Goal: Task Accomplishment & Management: Use online tool/utility

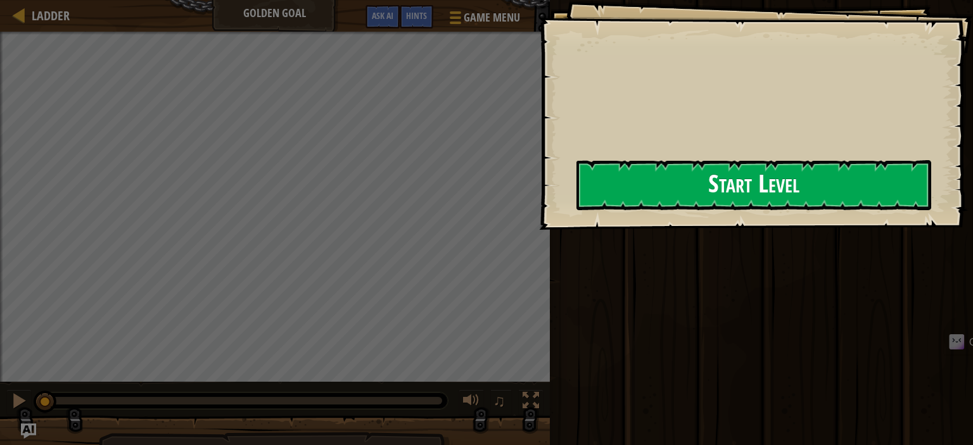
click at [725, 177] on button "Start Level" at bounding box center [754, 185] width 355 height 50
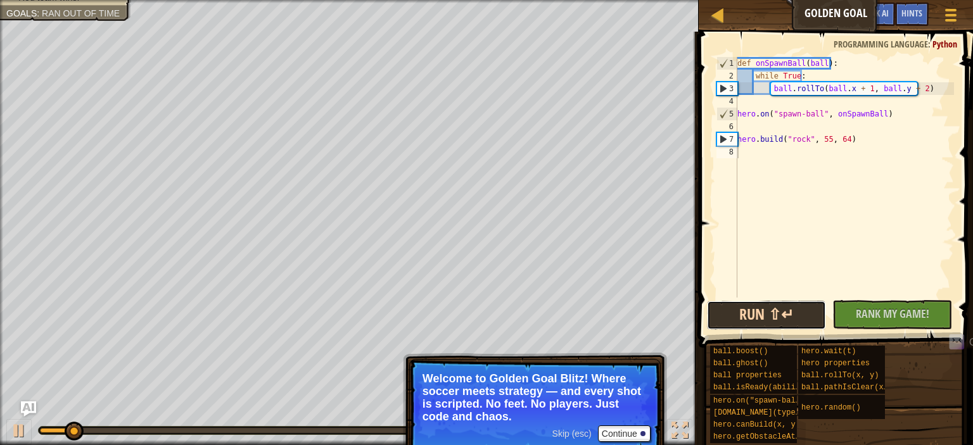
click at [756, 319] on button "Run ⇧↵" at bounding box center [766, 315] width 119 height 29
click at [788, 321] on button "Run ⇧↵" at bounding box center [766, 315] width 119 height 29
click at [843, 191] on div "def onSpawnBall ( ball ) : while True : ball . rollTo ( ball . x + 1 , ball . y…" at bounding box center [844, 190] width 219 height 266
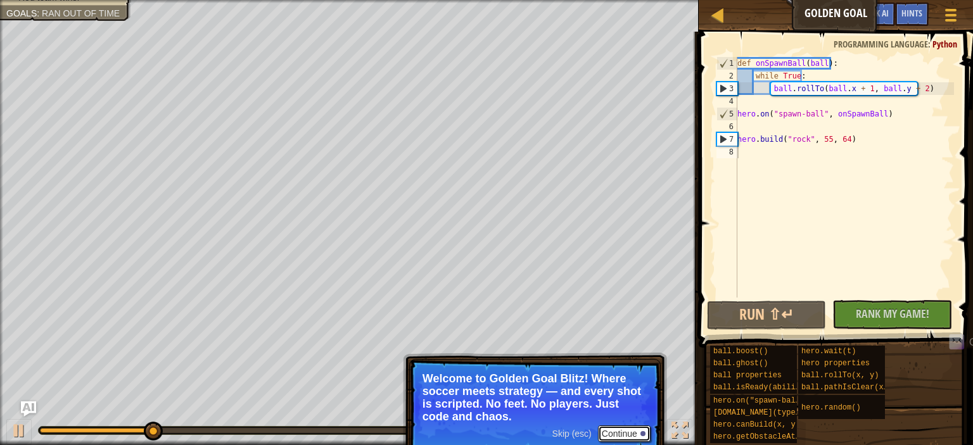
click at [624, 430] on button "Continue" at bounding box center [624, 434] width 53 height 16
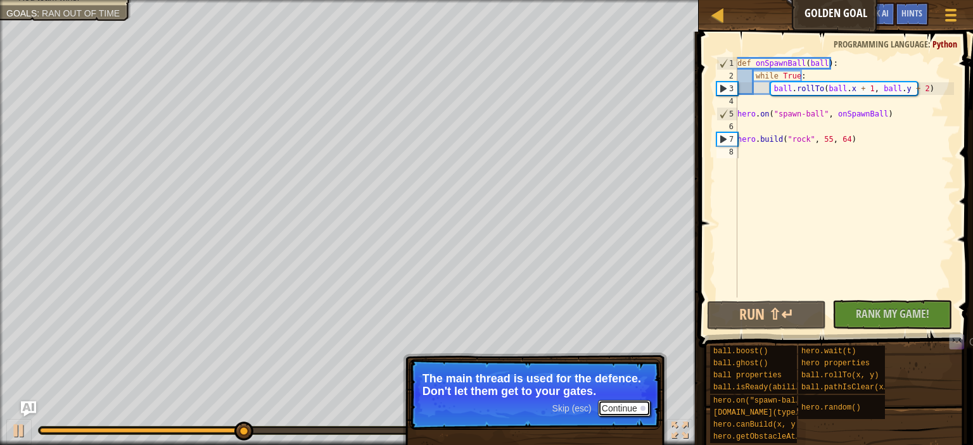
click at [618, 410] on button "Continue" at bounding box center [624, 408] width 53 height 16
click at [634, 412] on button "Continue" at bounding box center [624, 408] width 53 height 16
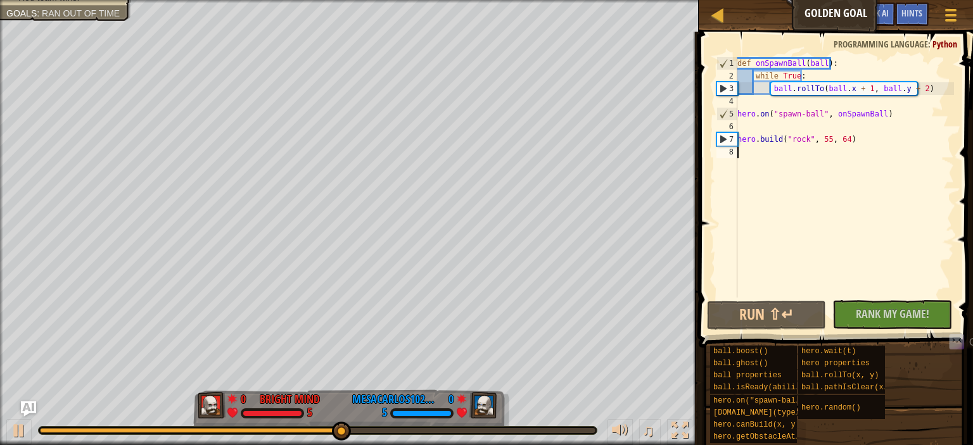
type textarea "h"
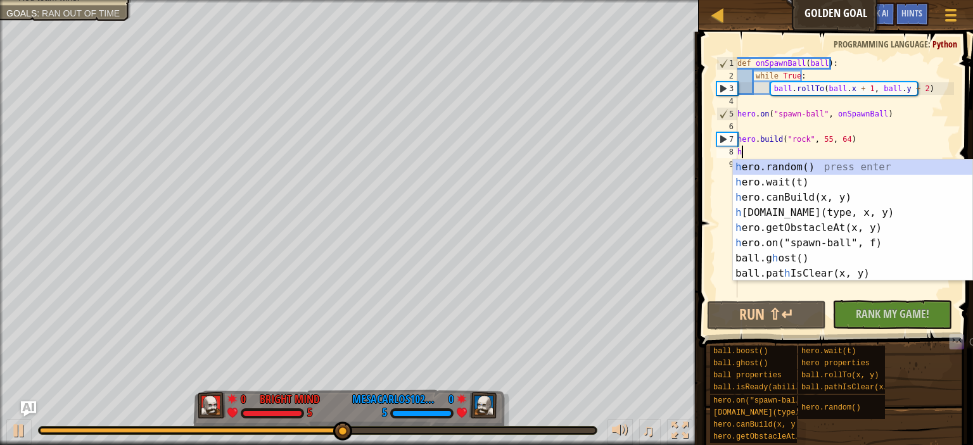
scroll to position [6, 0]
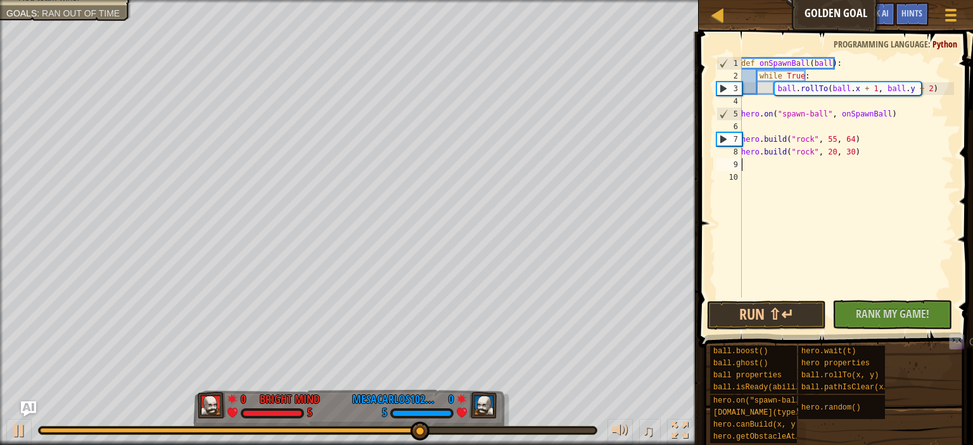
click at [826, 151] on div "def onSpawnBall ( ball ) : while True : ball . rollTo ( ball . x + 1 , ball . y…" at bounding box center [846, 190] width 215 height 266
click at [781, 304] on button "Run ⇧↵" at bounding box center [766, 315] width 119 height 29
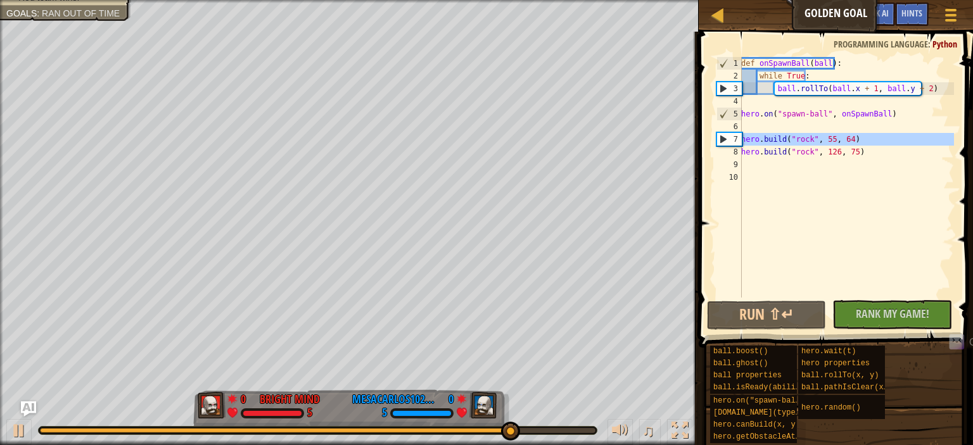
click at [738, 138] on div "7" at bounding box center [729, 139] width 25 height 13
click at [793, 138] on div "def onSpawnBall ( ball ) : while True : ball . rollTo ( ball . x + 1 , ball . y…" at bounding box center [846, 190] width 215 height 266
drag, startPoint x: 793, startPoint y: 138, endPoint x: 802, endPoint y: 155, distance: 18.4
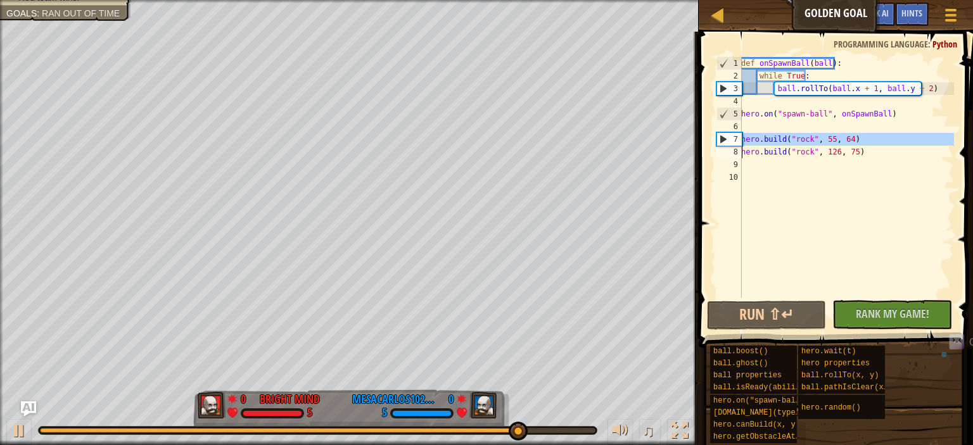
click at [802, 155] on div "def onSpawnBall ( ball ) : while True : ball . rollTo ( ball . x + 1 , ball . y…" at bounding box center [846, 190] width 215 height 266
click at [802, 155] on div "def onSpawnBall ( ball ) : while True : ball . rollTo ( ball . x + 1 , ball . y…" at bounding box center [846, 177] width 215 height 241
click at [802, 155] on div "def onSpawnBall ( ball ) : while True : ball . rollTo ( ball . x + 1 , ball . y…" at bounding box center [846, 190] width 215 height 266
click at [836, 139] on div "def onSpawnBall ( ball ) : while True : ball . rollTo ( ball . x + 1 , ball . y…" at bounding box center [846, 190] width 215 height 266
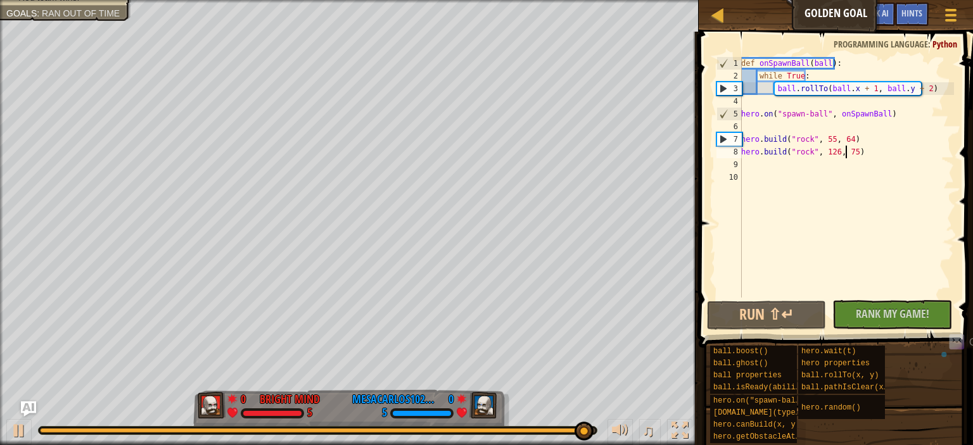
click at [846, 156] on div "def onSpawnBall ( ball ) : while True : ball . rollTo ( ball . x + 1 , ball . y…" at bounding box center [846, 190] width 215 height 266
click at [724, 143] on div "7" at bounding box center [729, 139] width 25 height 13
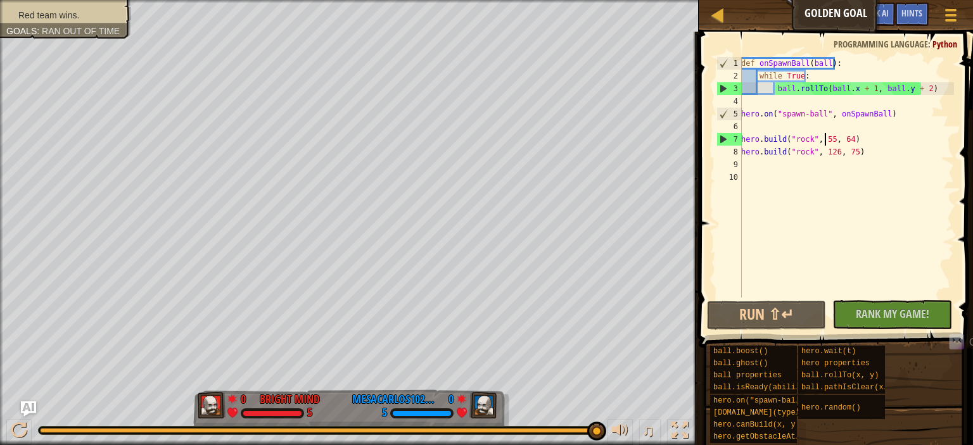
click at [824, 136] on div "def onSpawnBall ( ball ) : while True : ball . rollTo ( ball . x + 1 , ball . y…" at bounding box center [846, 190] width 215 height 266
drag, startPoint x: 859, startPoint y: 145, endPoint x: 859, endPoint y: 152, distance: 7.0
click at [859, 152] on div "def onSpawnBall ( ball ) : while True : ball . rollTo ( ball . x + 1 , ball . y…" at bounding box center [846, 190] width 215 height 266
type textarea "[DOMAIN_NAME]("rock", 126, 75)"
drag, startPoint x: 876, startPoint y: 158, endPoint x: 717, endPoint y: 149, distance: 159.3
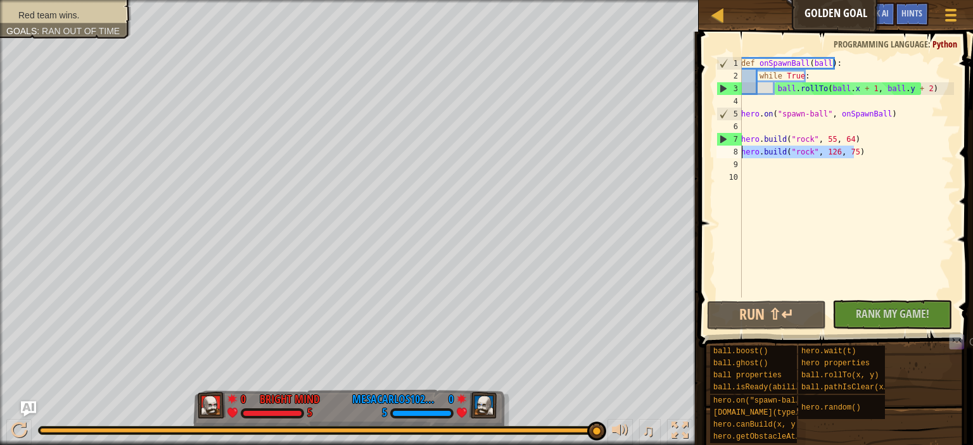
click at [717, 149] on div "[DOMAIN_NAME]("rock", 126, 75) 1 2 3 4 5 6 7 8 9 10 def onSpawnBall ( ball ) : …" at bounding box center [834, 177] width 240 height 241
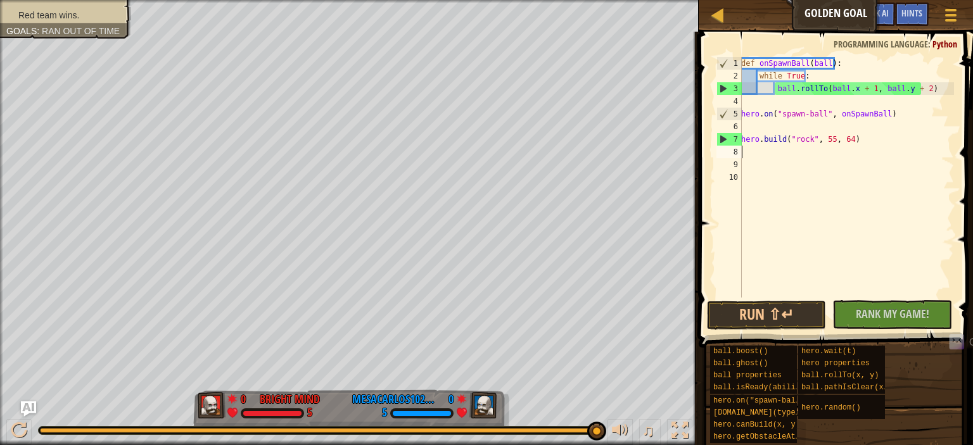
scroll to position [6, 0]
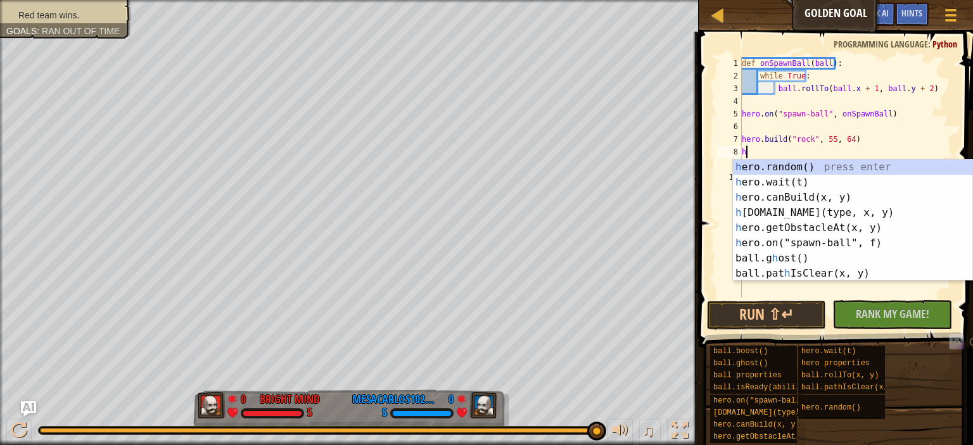
type textarea "her"
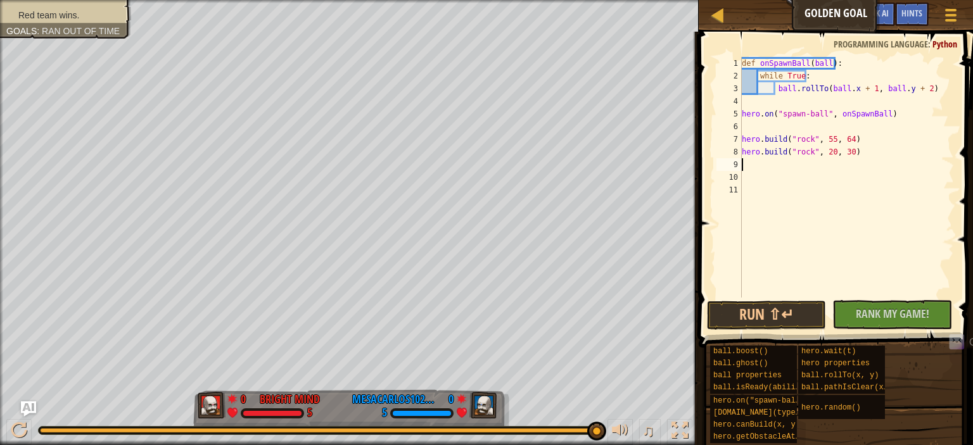
click at [825, 151] on div "def onSpawnBall ( ball ) : while True : ball . rollTo ( ball . x + 1 , ball . y…" at bounding box center [846, 190] width 215 height 266
click at [841, 154] on div "def onSpawnBall ( ball ) : while True : ball . rollTo ( ball . x + 1 , ball . y…" at bounding box center [846, 190] width 215 height 266
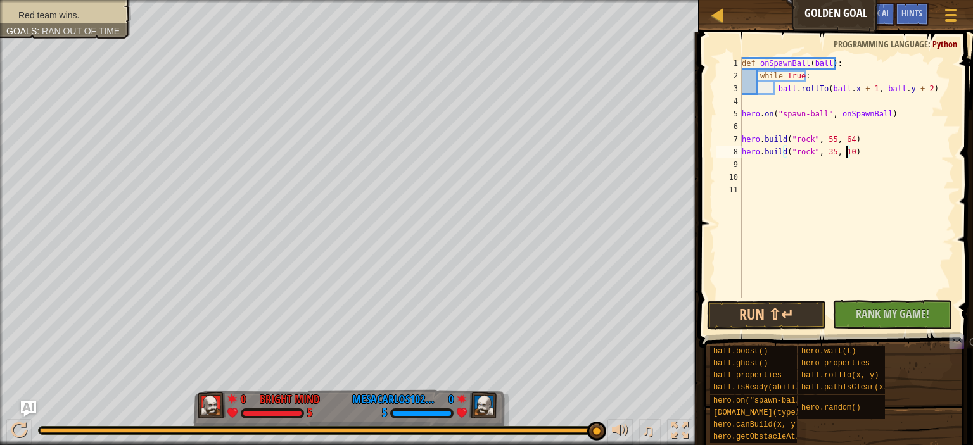
scroll to position [6, 8]
click at [843, 118] on div "def onSpawnBall ( ball ) : while True : ball . rollTo ( ball . x + 1 , ball . y…" at bounding box center [846, 190] width 215 height 266
click at [893, 146] on div "def onSpawnBall ( ball ) : while True : ball . rollTo ( ball . x + 1 , ball . y…" at bounding box center [846, 190] width 215 height 266
type textarea "[DOMAIN_NAME]("rock", 35, 106)"
click at [754, 309] on button "Run ⇧↵" at bounding box center [766, 315] width 119 height 29
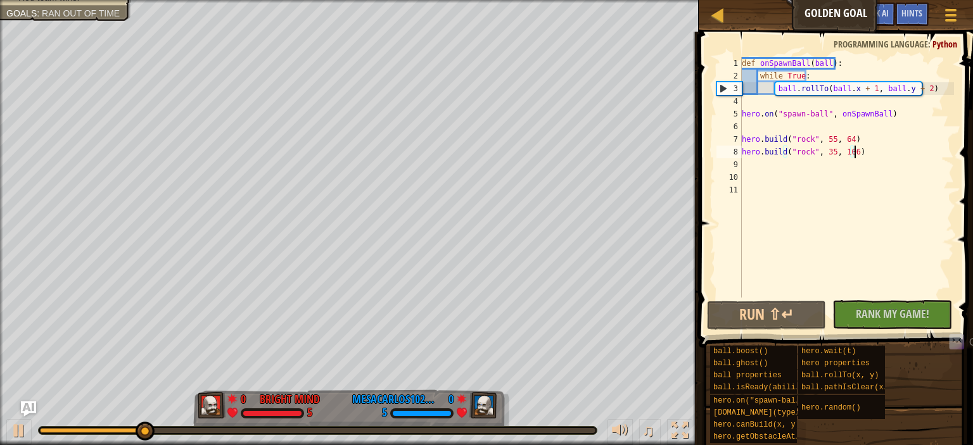
scroll to position [6, 0]
type textarea "h"
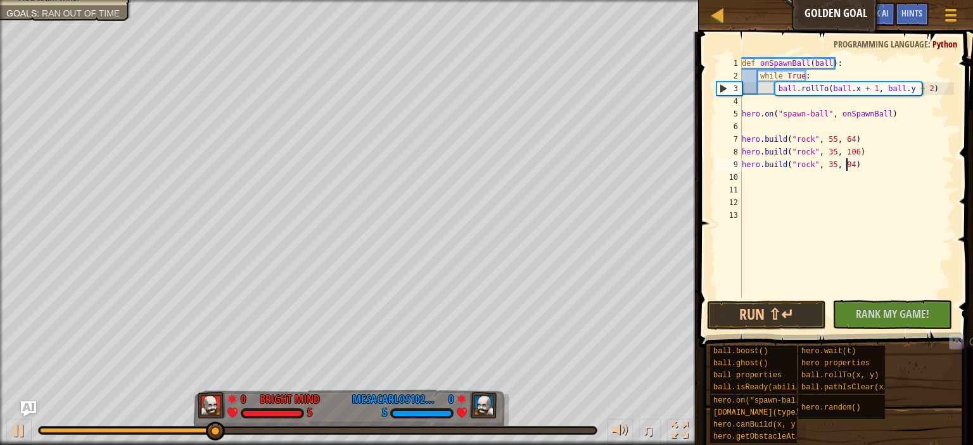
scroll to position [6, 8]
click at [752, 329] on button "Run ⇧↵" at bounding box center [766, 315] width 119 height 29
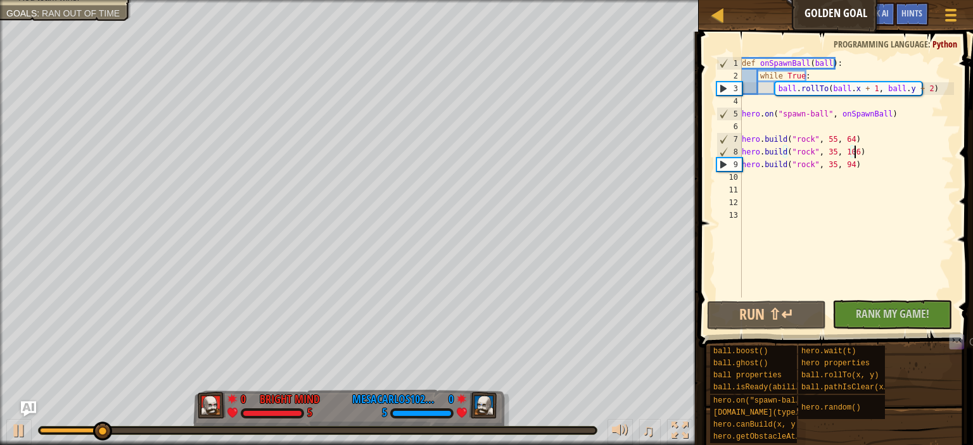
click at [906, 146] on div "def onSpawnBall ( ball ) : while True : ball . rollTo ( ball . x + 1 , ball . y…" at bounding box center [846, 190] width 215 height 266
click at [927, 88] on div "def onSpawnBall ( ball ) : while True : ball . rollTo ( ball . x + 1 , ball . y…" at bounding box center [846, 190] width 215 height 266
type textarea "ball.rollTo(ball.x + 1, ball.y + 2)"
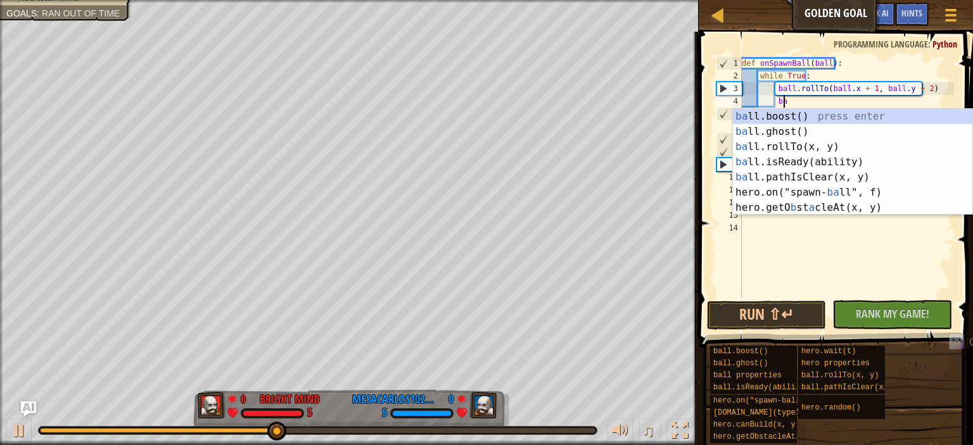
scroll to position [6, 3]
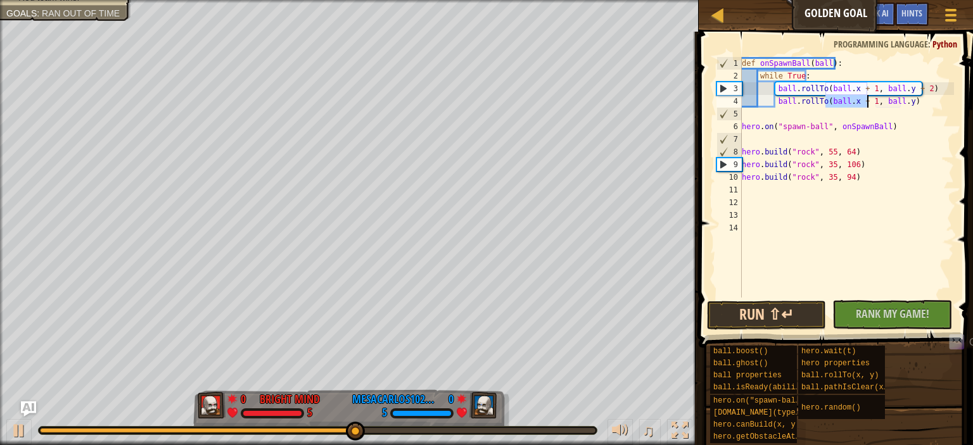
type textarea "ball.rollTo(ball.x + 1, ball.y)"
click at [781, 313] on button "Run ⇧↵" at bounding box center [766, 315] width 119 height 29
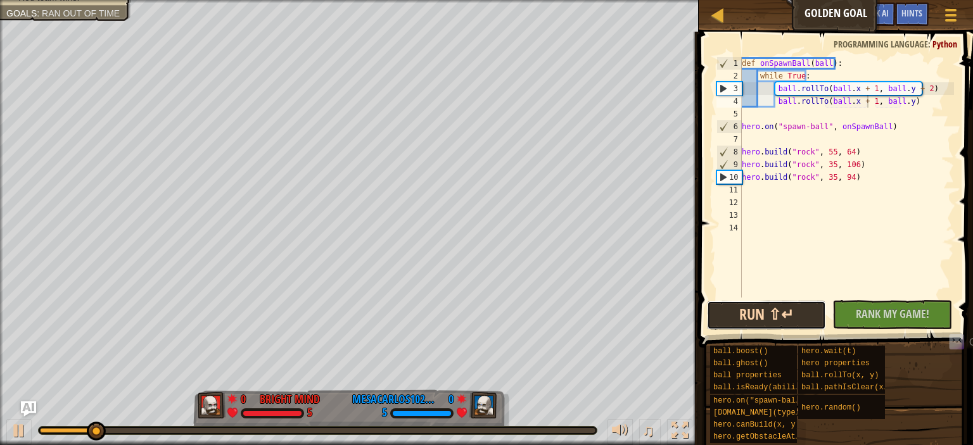
click at [781, 313] on button "Run ⇧↵" at bounding box center [766, 315] width 119 height 29
drag, startPoint x: 781, startPoint y: 313, endPoint x: 883, endPoint y: 243, distance: 123.9
click at [883, 243] on div "def onSpawnBall ( ball ) : while True : ball . rollTo ( ball . x + 1 , ball . y…" at bounding box center [846, 190] width 215 height 266
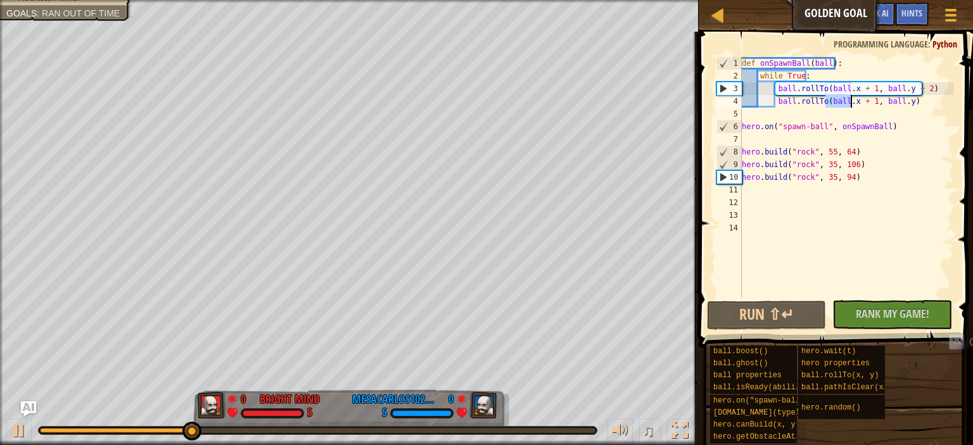
drag, startPoint x: 825, startPoint y: 98, endPoint x: 850, endPoint y: 98, distance: 25.3
click at [850, 98] on div "def onSpawnBall ( ball ) : while True : ball . rollTo ( ball . x + 1 , ball . y…" at bounding box center [846, 190] width 215 height 266
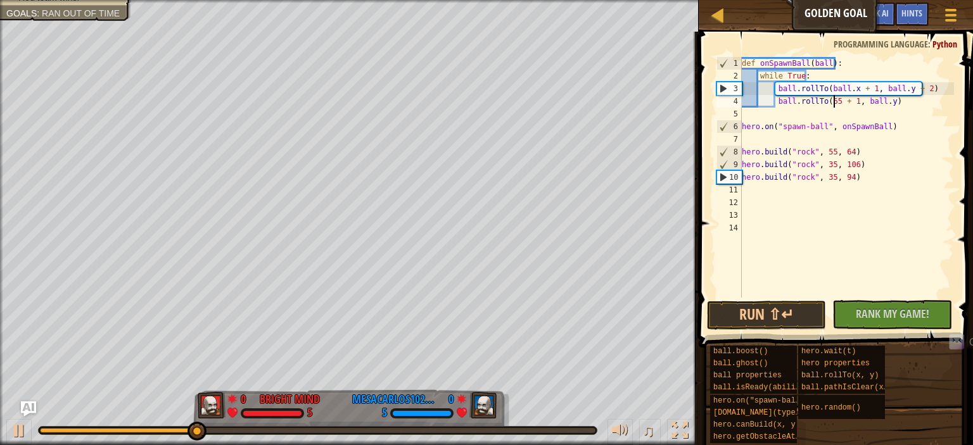
scroll to position [6, 8]
drag, startPoint x: 852, startPoint y: 99, endPoint x: 838, endPoint y: 101, distance: 14.6
click at [838, 101] on div "def onSpawnBall ( ball ) : while True : ball . rollTo ( ball . x + 1 , ball . y…" at bounding box center [846, 190] width 215 height 266
click at [840, 101] on div "def onSpawnBall ( ball ) : while True : ball . rollTo ( ball . x + 1 , ball . y…" at bounding box center [846, 190] width 215 height 266
drag, startPoint x: 844, startPoint y: 101, endPoint x: 872, endPoint y: 98, distance: 28.1
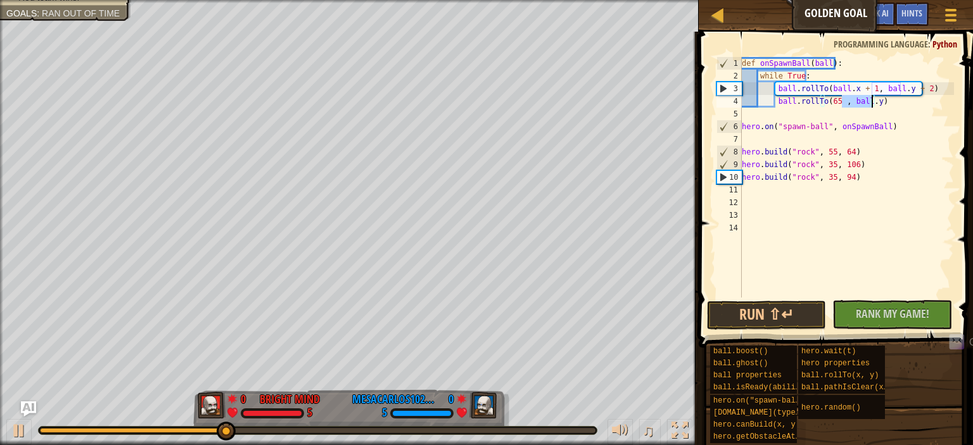
click at [872, 98] on div "def onSpawnBall ( ball ) : while True : ball . rollTo ( ball . x + 1 , ball . y…" at bounding box center [846, 190] width 215 height 266
click at [745, 326] on button "Run ⇧↵" at bounding box center [766, 315] width 119 height 29
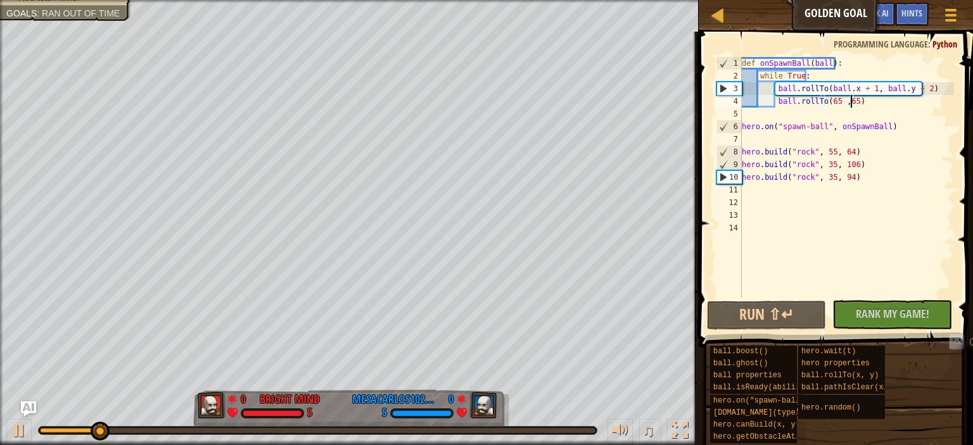
click at [831, 98] on div "def onSpawnBall ( ball ) : while True : ball . rollTo ( ball . x + 1 , ball . y…" at bounding box center [846, 190] width 215 height 266
click at [793, 321] on button "Run ⇧↵" at bounding box center [766, 315] width 119 height 29
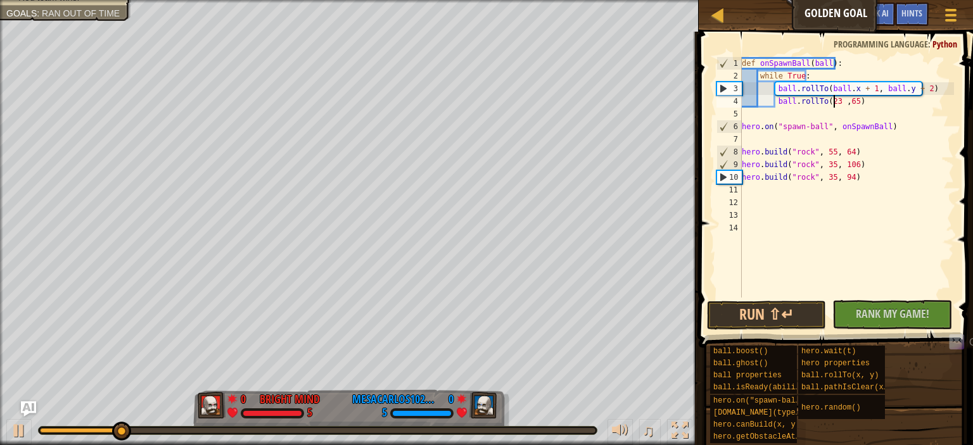
click at [841, 103] on div "def onSpawnBall ( ball ) : while True : ball . rollTo ( ball . x + 1 , ball . y…" at bounding box center [846, 190] width 215 height 266
click at [795, 314] on button "Run ⇧↵" at bounding box center [766, 315] width 119 height 29
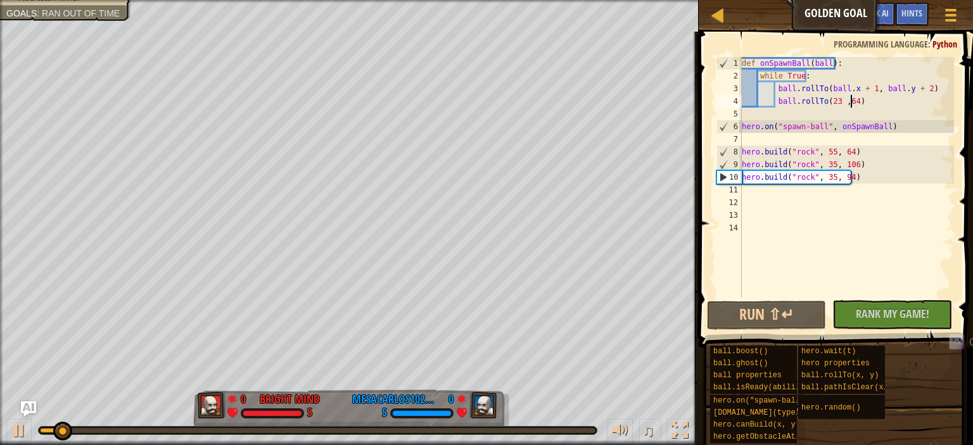
click at [778, 91] on div "def onSpawnBall ( ball ) : while True : ball . rollTo ( ball . x + 1 , ball . y…" at bounding box center [846, 190] width 215 height 266
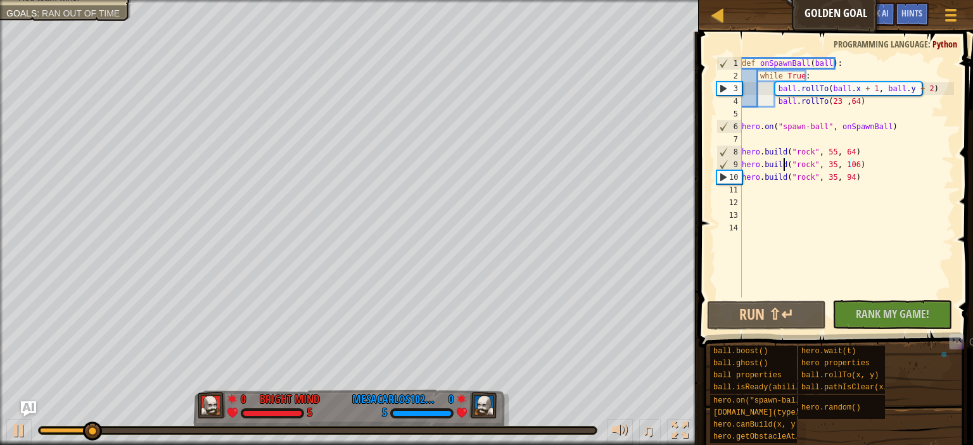
click at [783, 161] on div "def onSpawnBall ( ball ) : while True : ball . rollTo ( ball . x + 1 , ball . y…" at bounding box center [846, 190] width 215 height 266
click at [840, 22] on div "Ladder Golden Goal Game Menu Done Hints Ask AI" at bounding box center [836, 16] width 274 height 32
click at [925, 16] on div "Hints" at bounding box center [912, 14] width 34 height 23
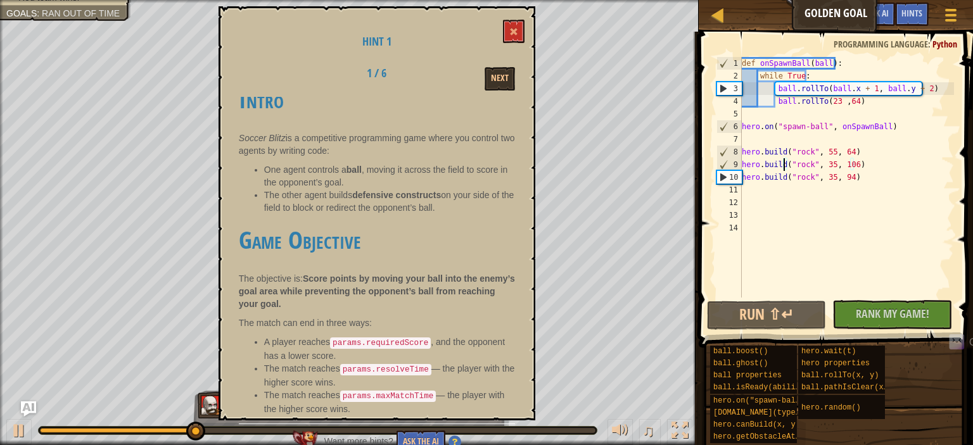
scroll to position [24, 0]
click at [506, 31] on button at bounding box center [514, 31] width 22 height 23
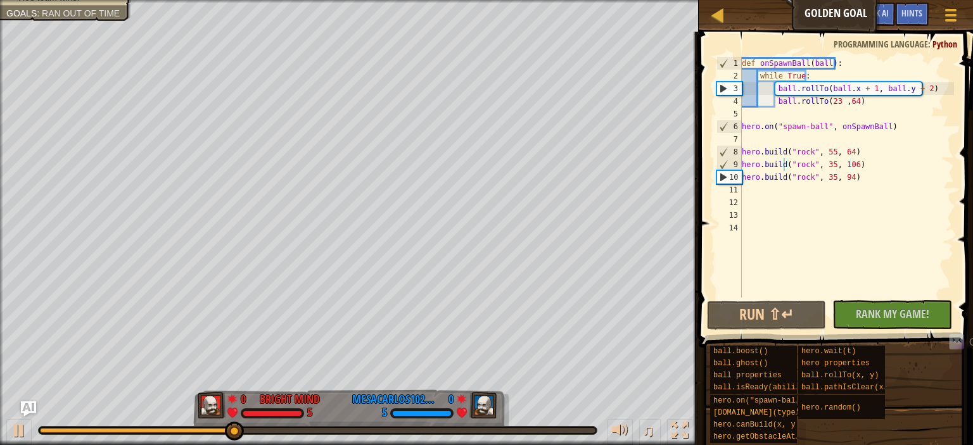
click at [826, 106] on div "def onSpawnBall ( ball ) : while True : ball . rollTo ( ball . x + 1 , ball . y…" at bounding box center [846, 190] width 215 height 266
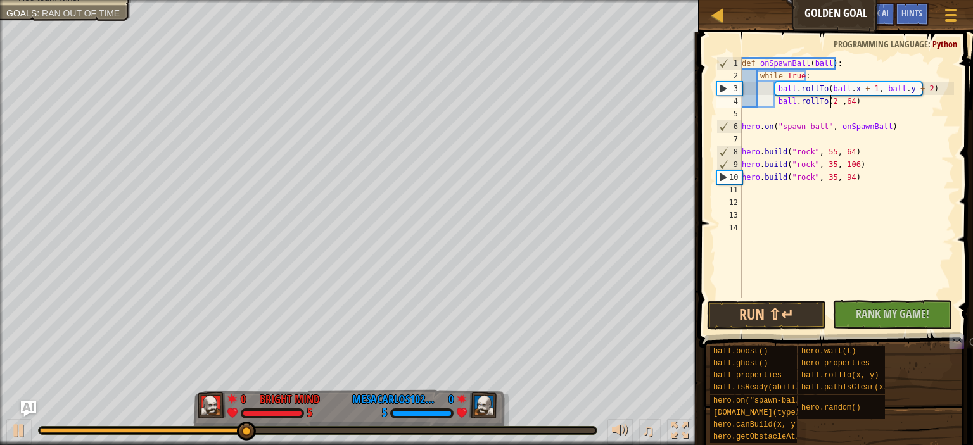
scroll to position [6, 8]
click at [848, 102] on div "def onSpawnBall ( ball ) : while True : ball . rollTo ( ball . x + 1 , ball . y…" at bounding box center [846, 190] width 215 height 266
click at [780, 305] on button "Run ⇧↵" at bounding box center [766, 315] width 119 height 29
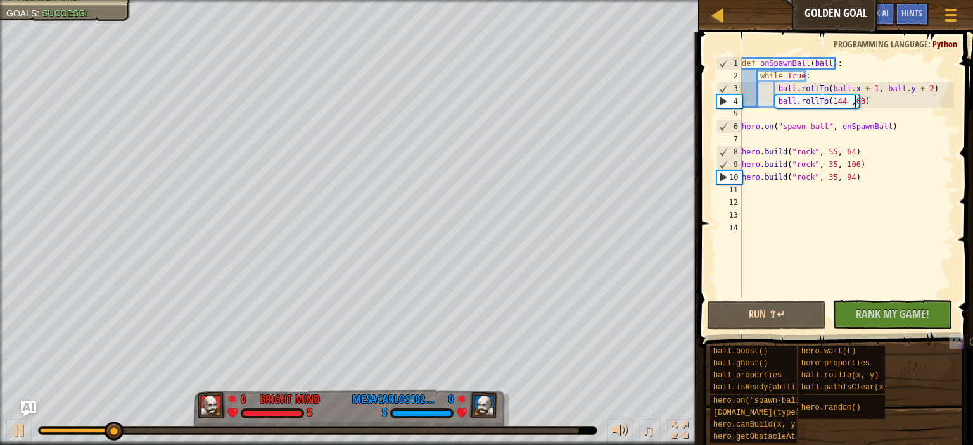
click at [833, 97] on div "def onSpawnBall ( ball ) : while True : ball . rollTo ( ball . x + 1 , ball . y…" at bounding box center [846, 190] width 215 height 266
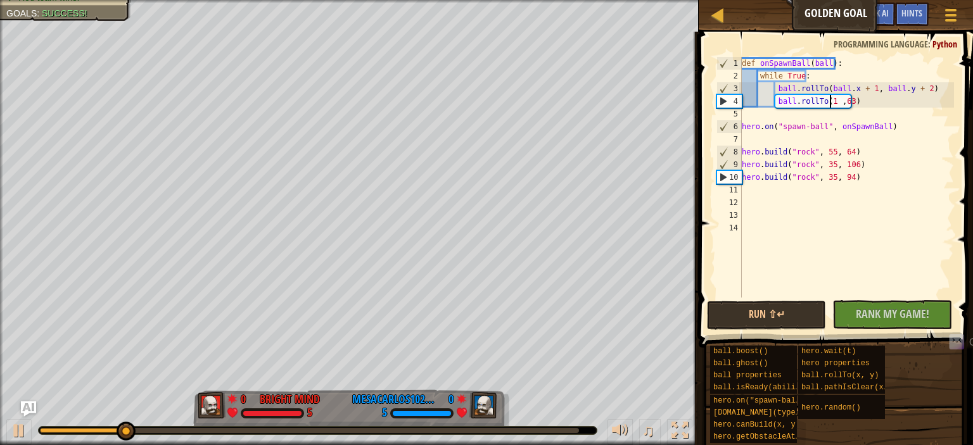
scroll to position [6, 8]
click at [848, 99] on div "def onSpawnBall ( ball ) : while True : ball . rollTo ( ball . x + 1 , ball . y…" at bounding box center [846, 190] width 215 height 266
click at [765, 309] on button "Run ⇧↵" at bounding box center [766, 315] width 119 height 29
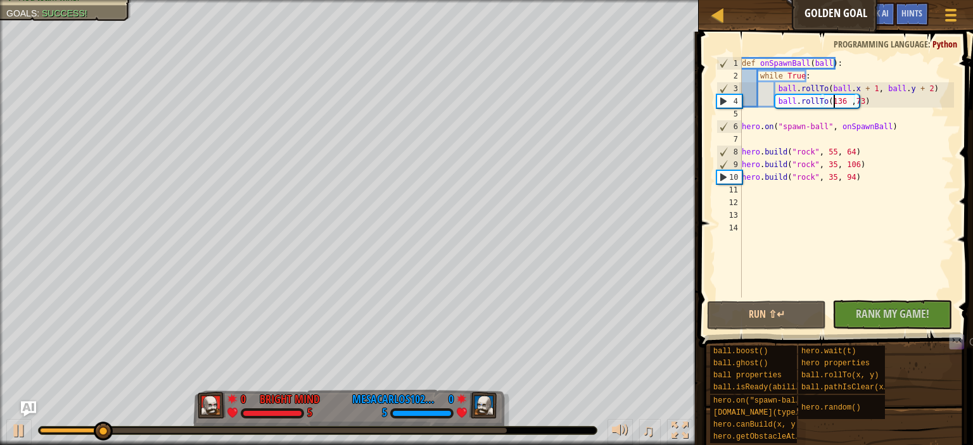
click at [836, 105] on div "def onSpawnBall ( ball ) : while True : ball . rollTo ( ball . x + 1 , ball . y…" at bounding box center [846, 190] width 215 height 266
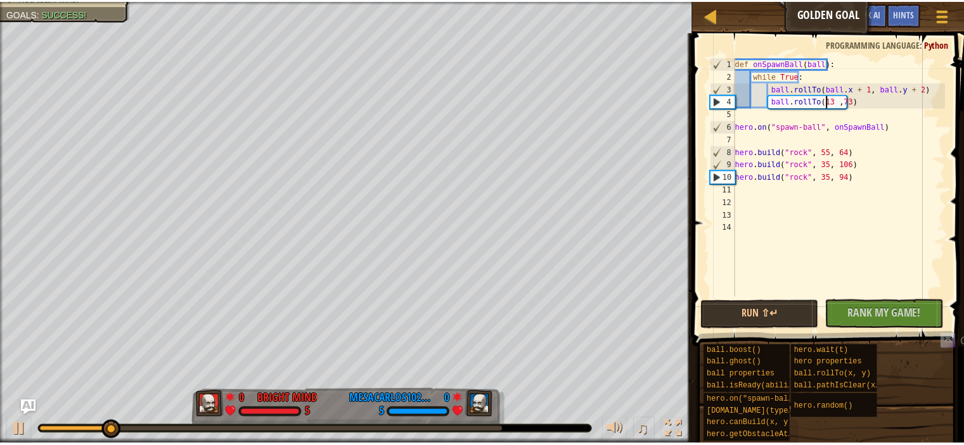
scroll to position [6, 8]
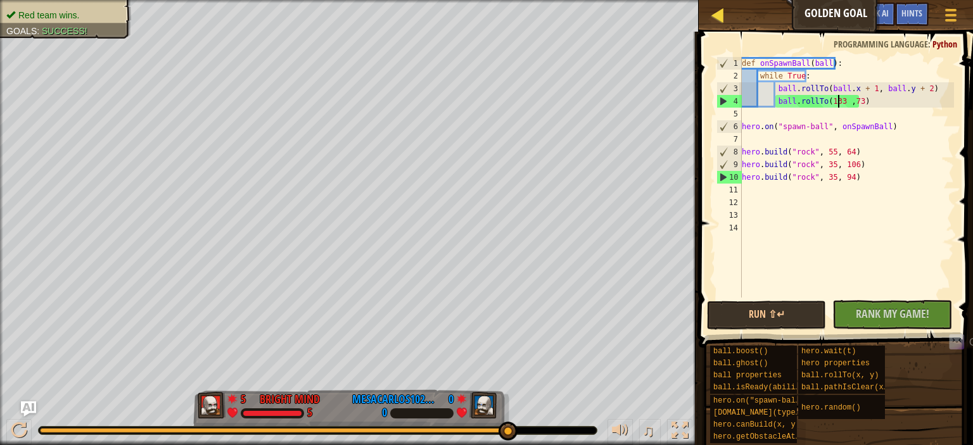
type textarea "ball.rollTo(133 ,73)"
click at [719, 16] on div at bounding box center [718, 15] width 16 height 16
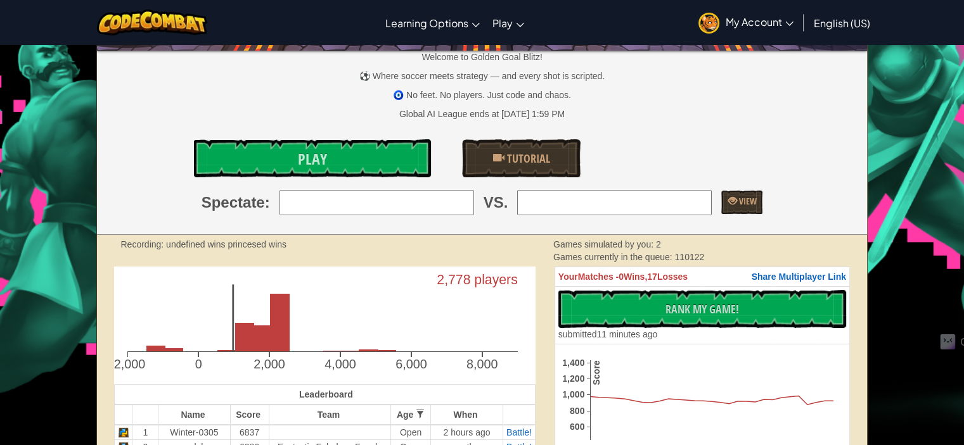
scroll to position [124, 0]
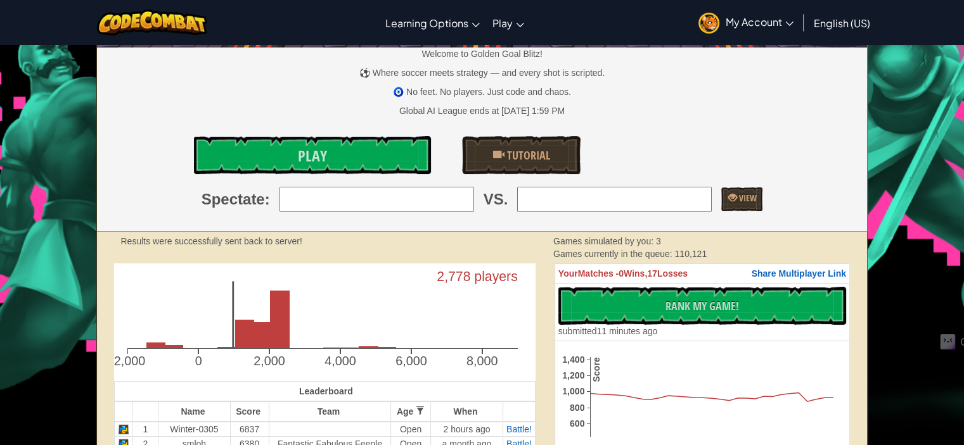
click at [705, 212] on input "search" at bounding box center [614, 199] width 195 height 25
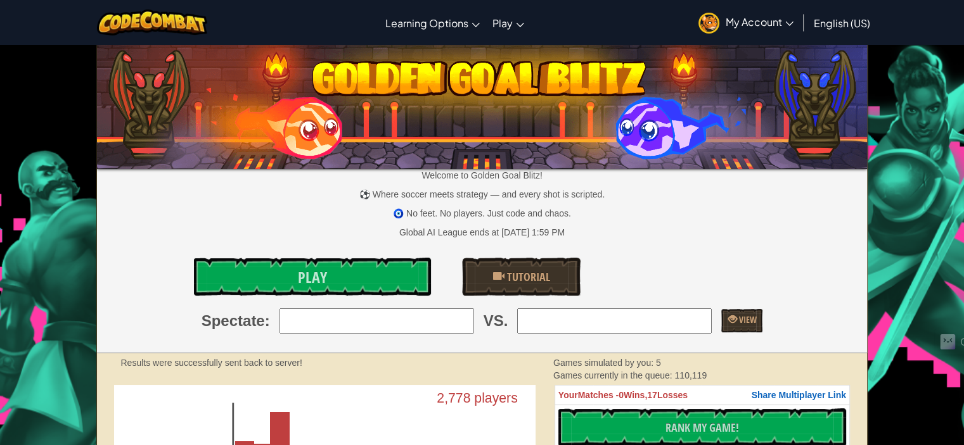
scroll to position [0, 0]
